Goal: Transaction & Acquisition: Purchase product/service

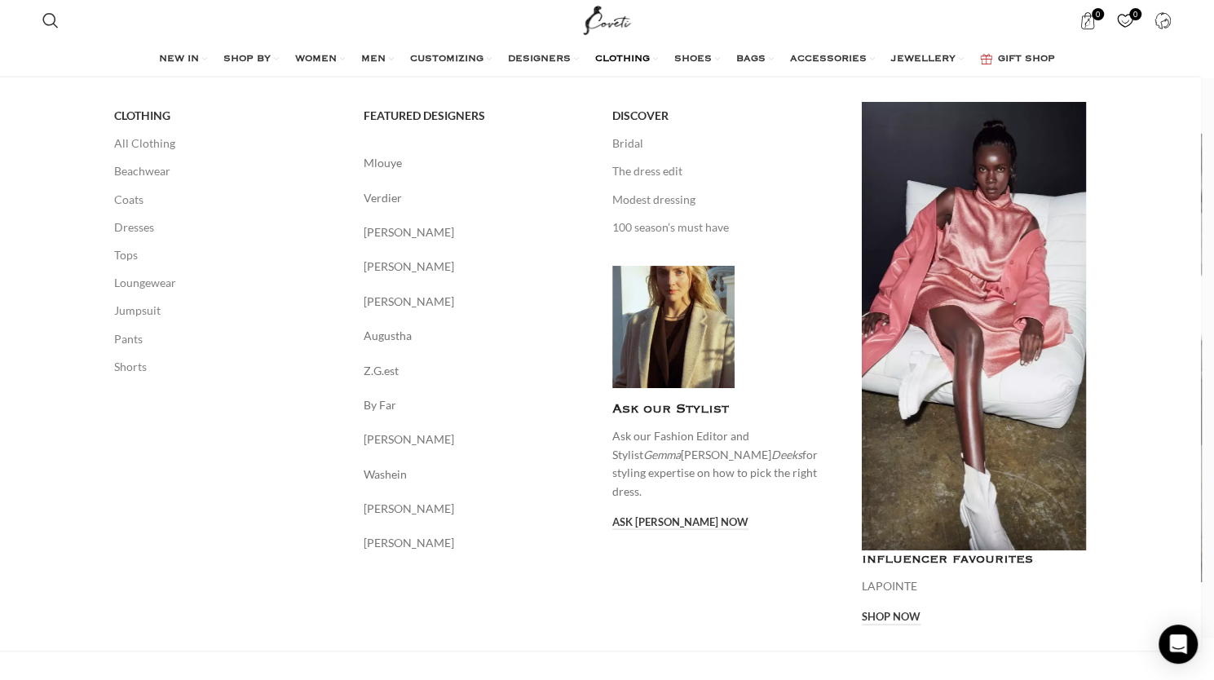
click at [608, 62] on span "CLOTHING" at bounding box center [622, 59] width 55 height 13
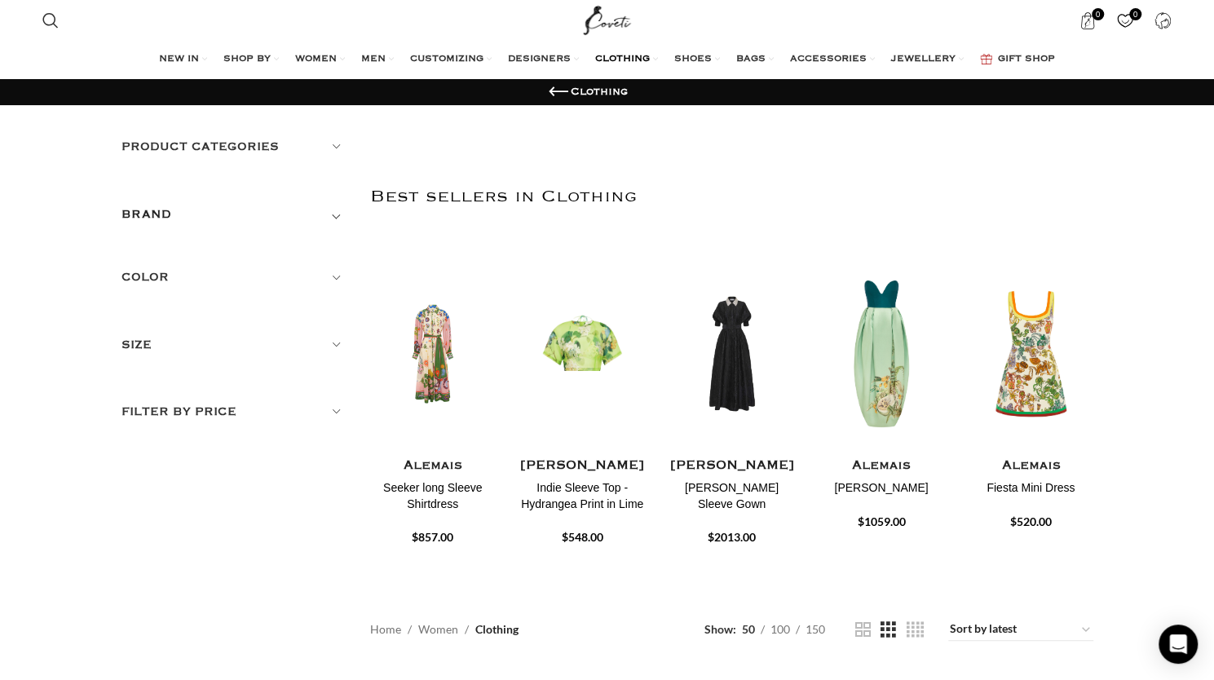
click at [337, 272] on h5 "Color" at bounding box center [233, 277] width 225 height 18
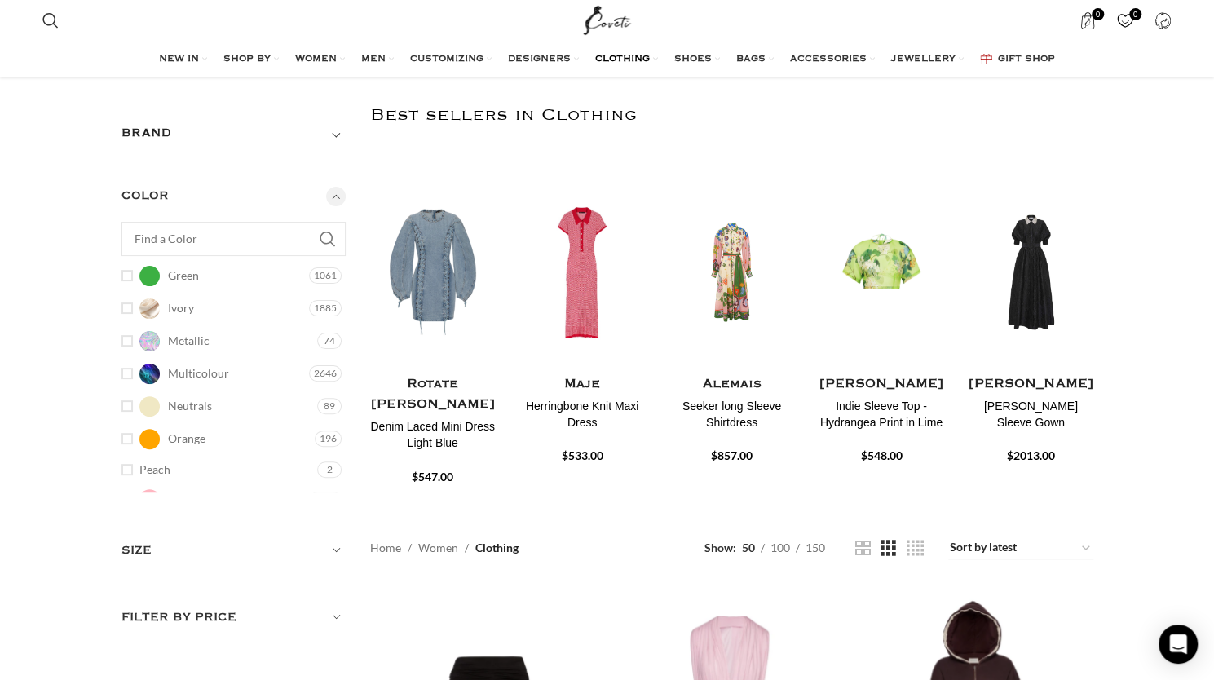
scroll to position [213, 0]
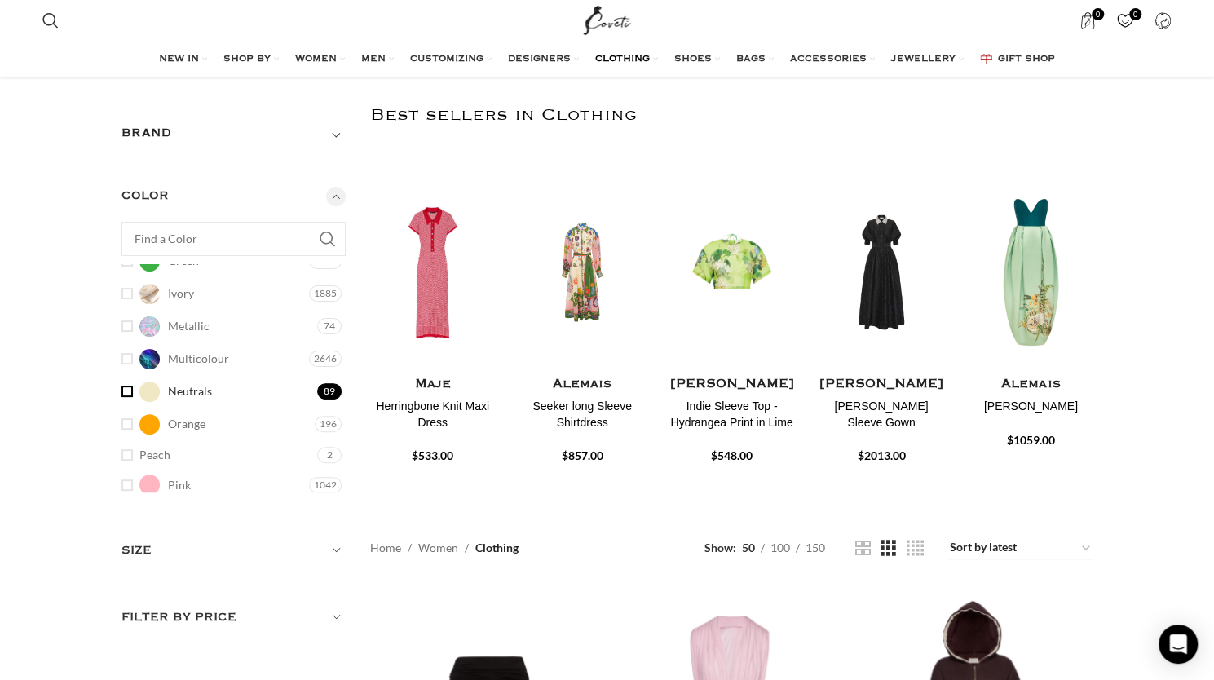
click at [190, 387] on span "Neutrals" at bounding box center [190, 391] width 44 height 16
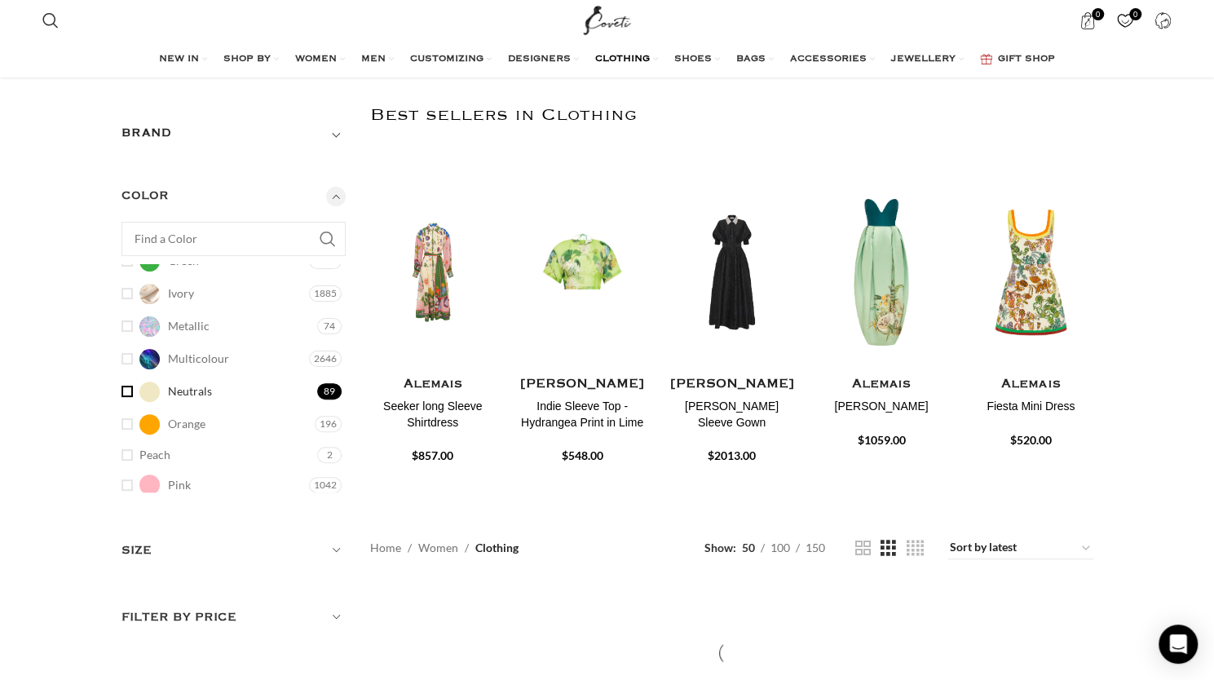
click at [129, 392] on link "Neutrals Neutrals" at bounding box center [217, 391] width 192 height 29
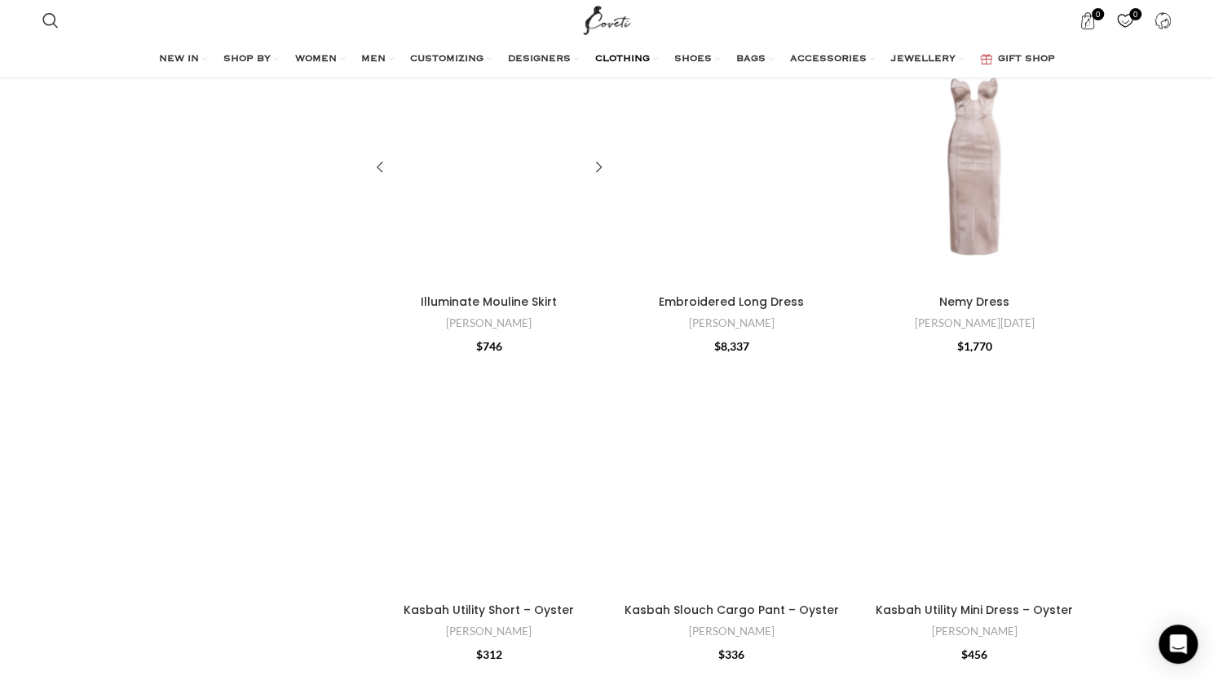
scroll to position [2608, 0]
